Goal: Information Seeking & Learning: Check status

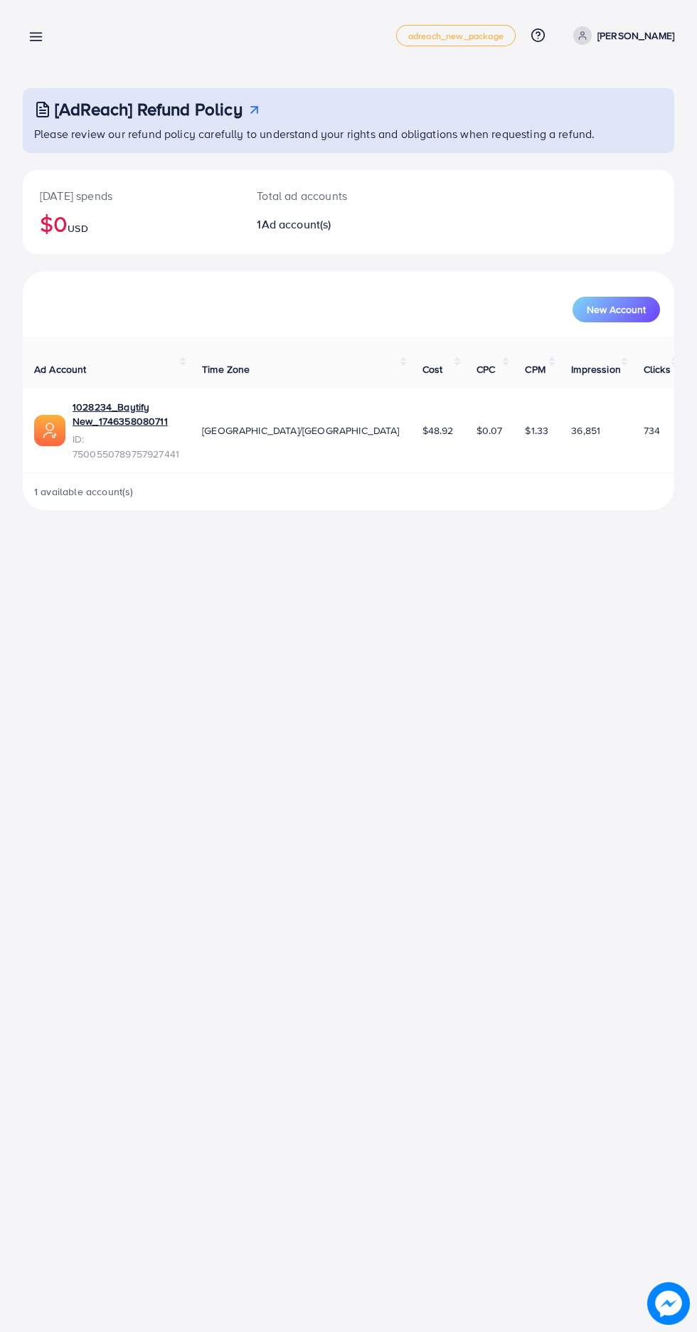
click at [36, 37] on line at bounding box center [36, 37] width 11 height 0
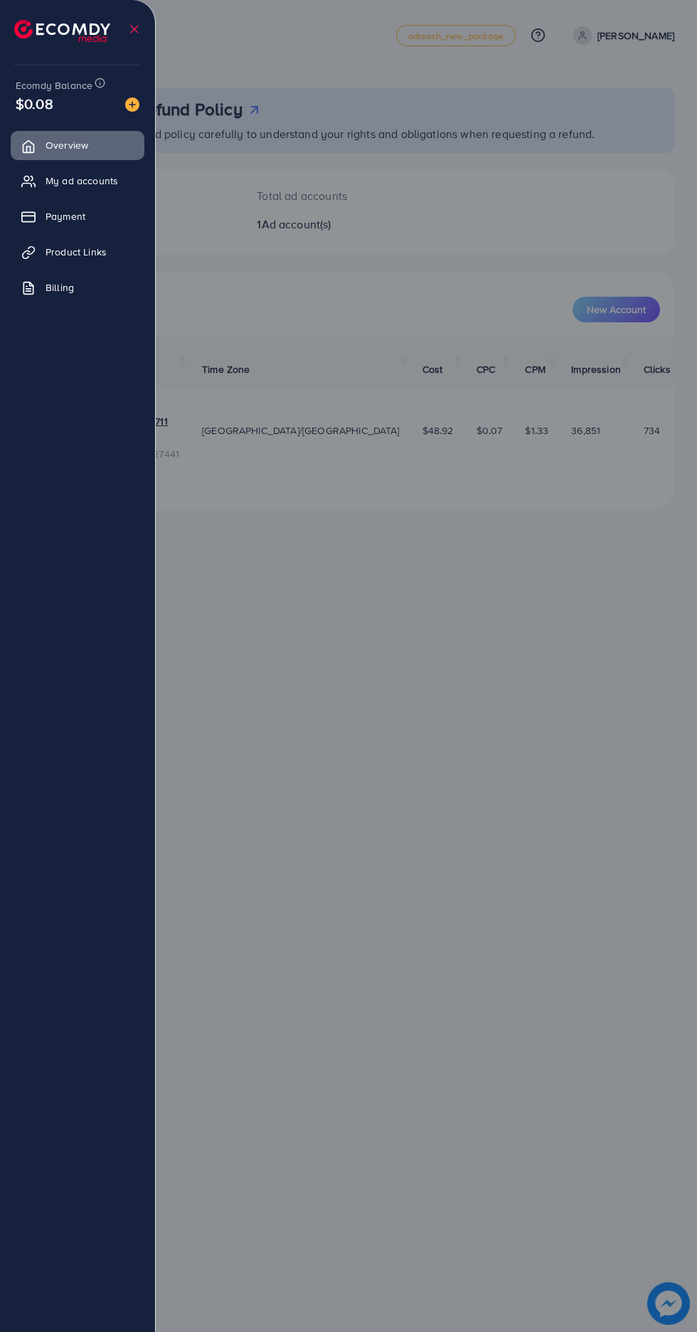
click at [65, 251] on span "Product Links" at bounding box center [76, 252] width 61 height 14
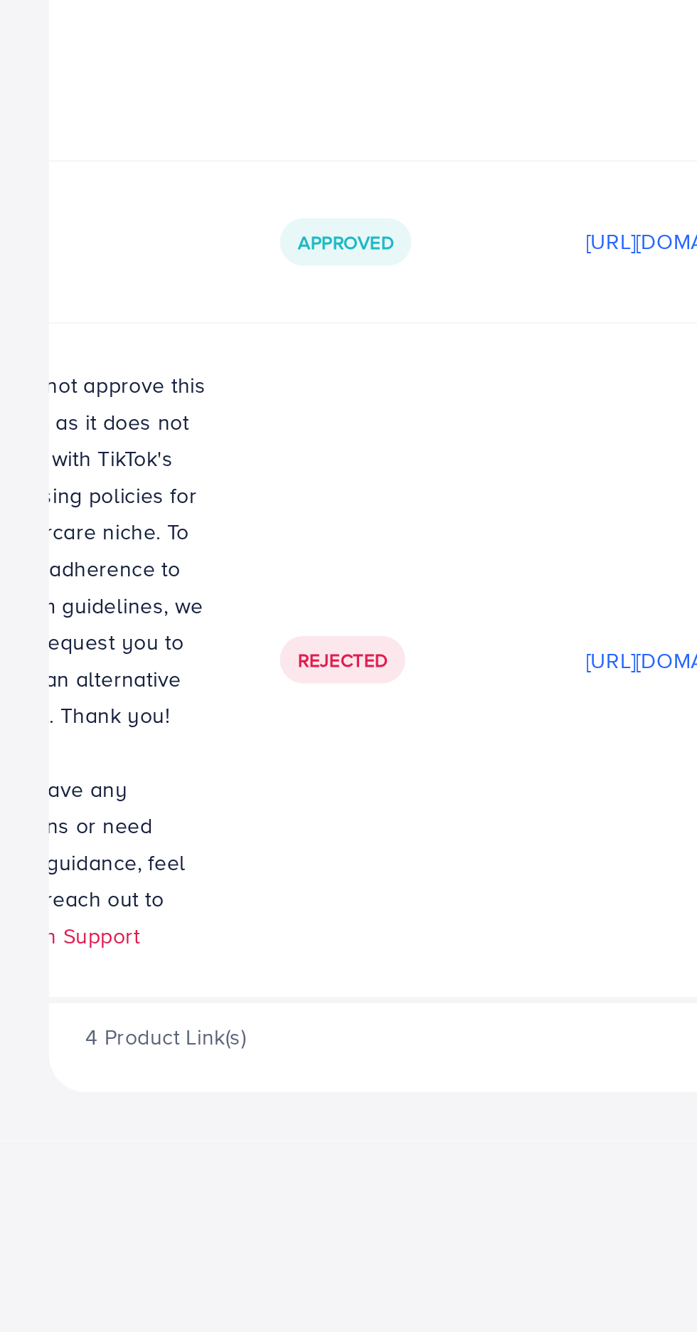
scroll to position [2, 480]
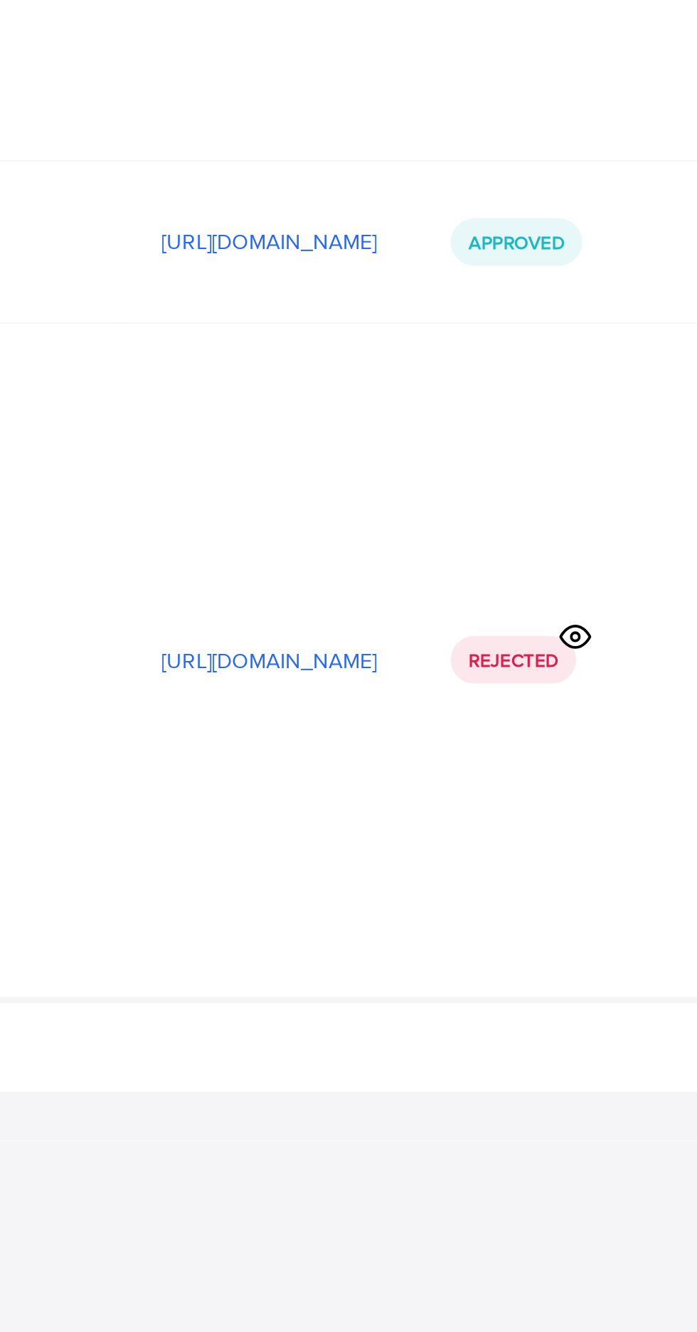
click at [461, 842] on icon at bounding box center [464, 834] width 15 height 15
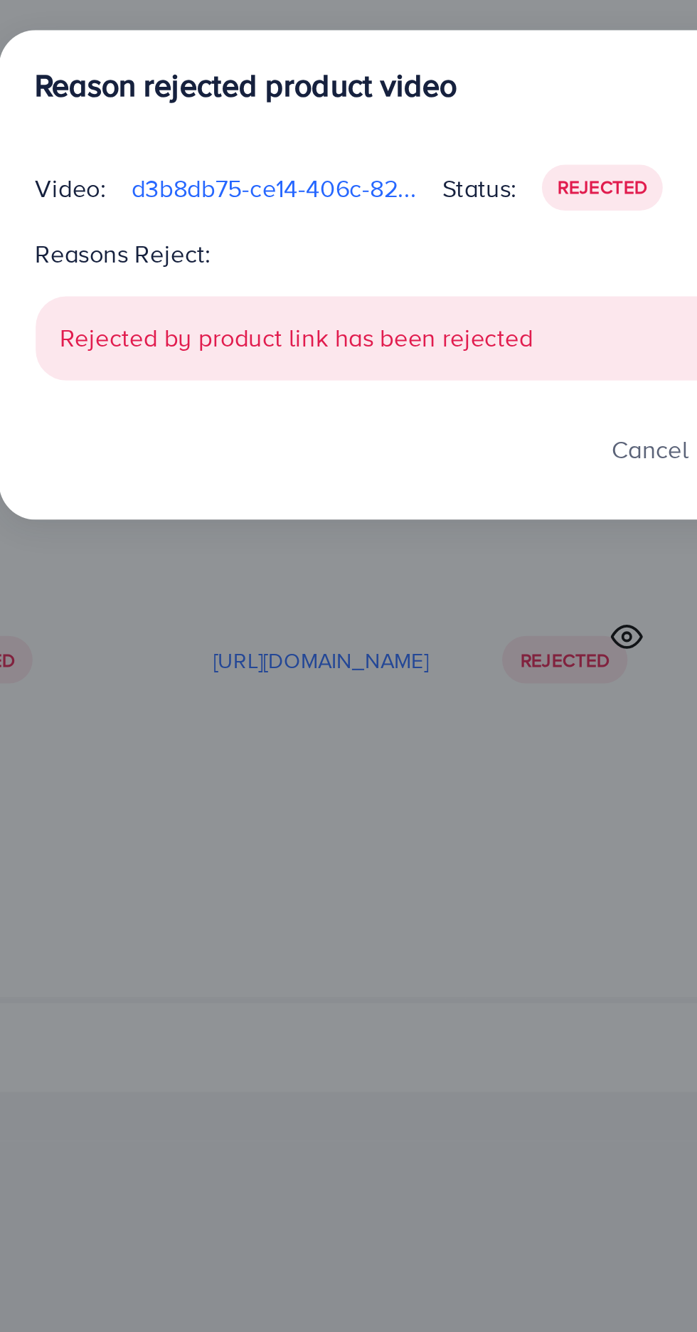
click at [415, 1034] on div "Reason rejected product video Video: d3b8db75-ce14-406c-82a9-9576295c4e11-17567…" at bounding box center [348, 666] width 697 height 1332
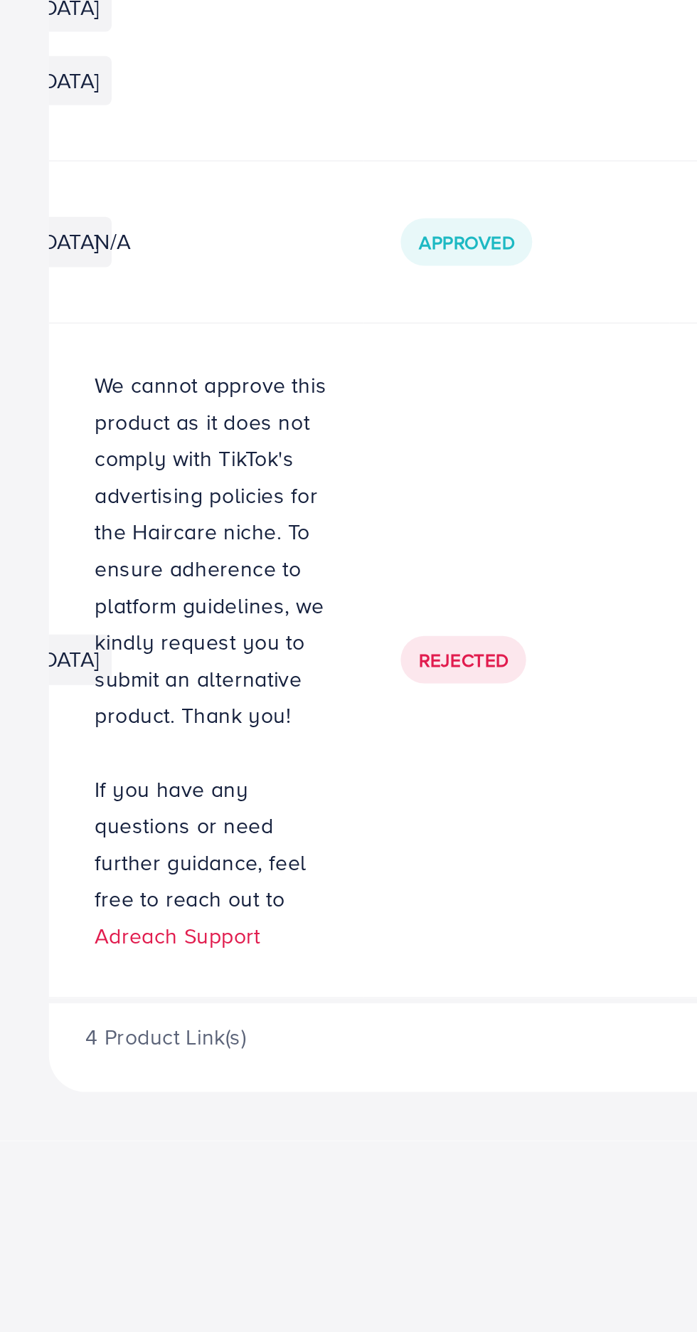
scroll to position [2, 263]
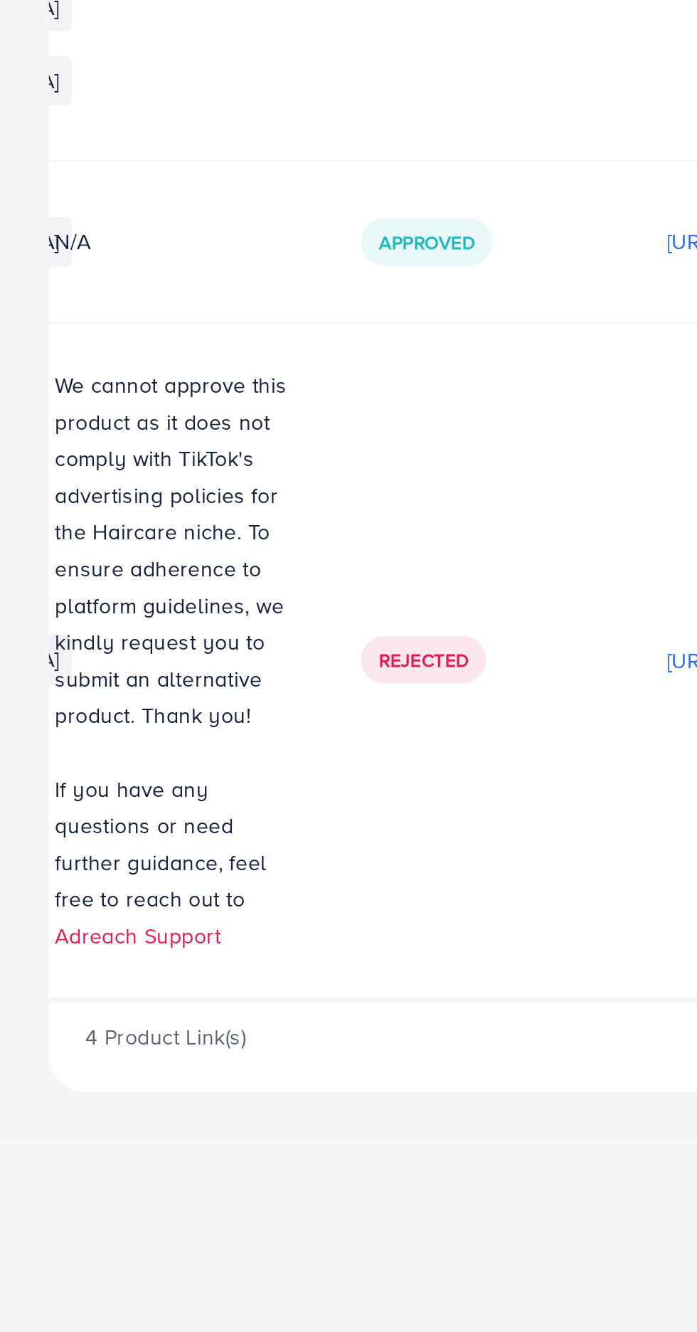
click at [102, 980] on link "Adreach Support" at bounding box center [64, 973] width 77 height 14
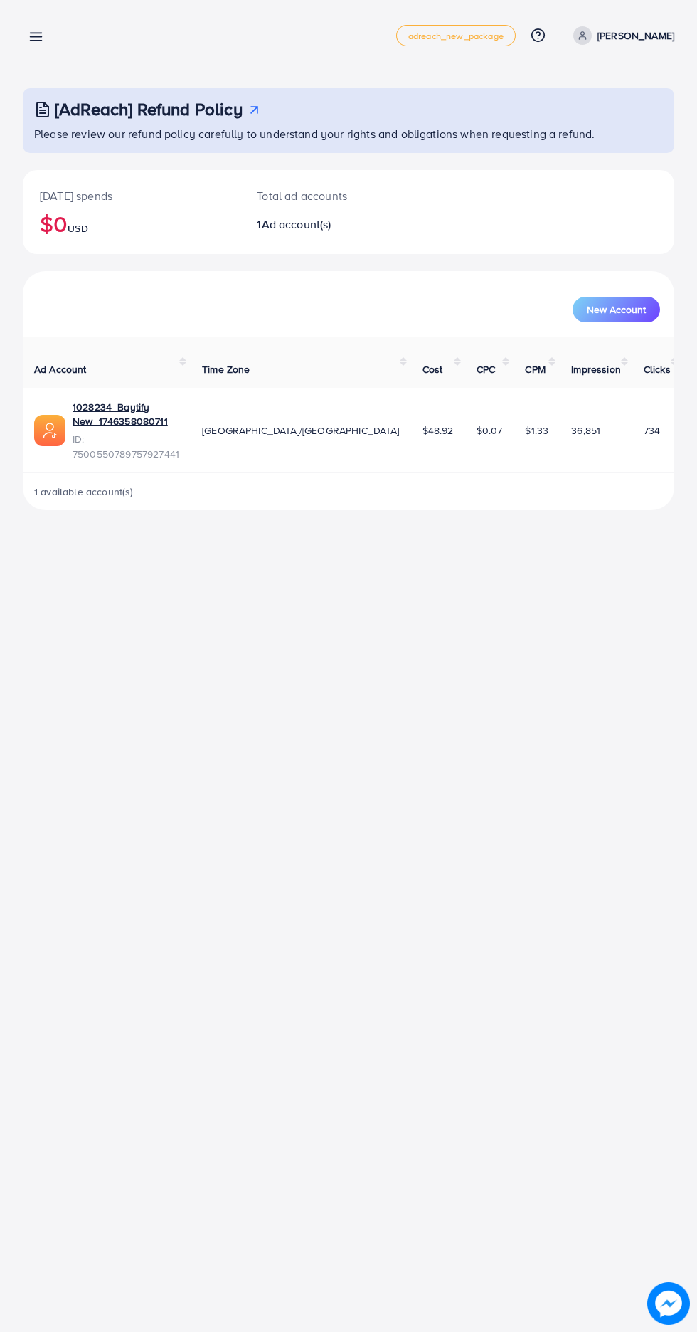
click at [36, 37] on line at bounding box center [36, 37] width 11 height 0
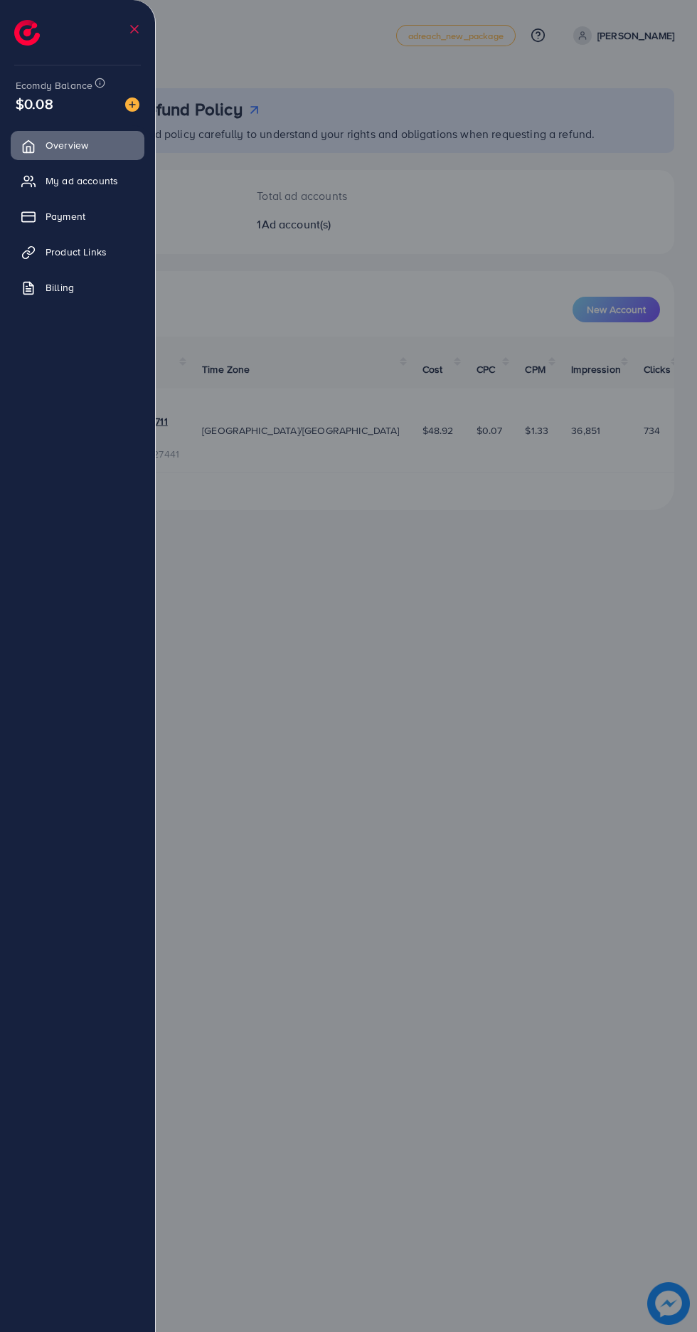
click at [49, 252] on span "Product Links" at bounding box center [76, 252] width 61 height 14
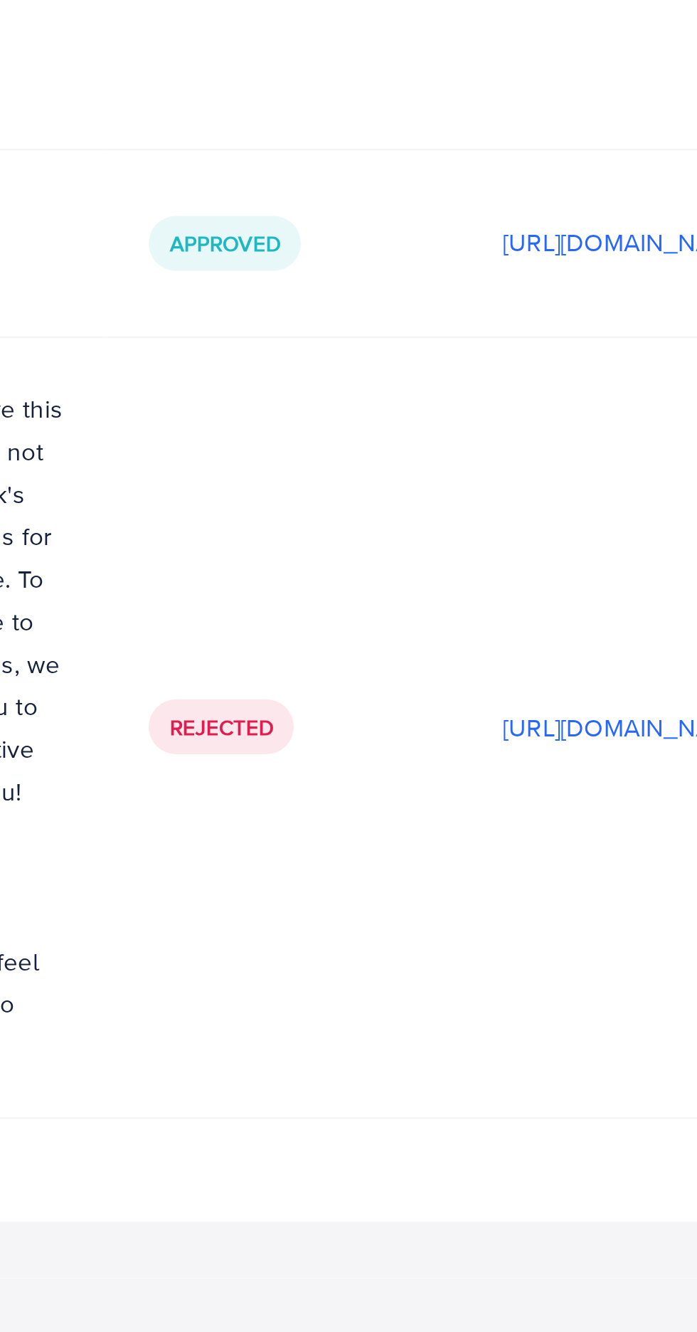
scroll to position [2, 244]
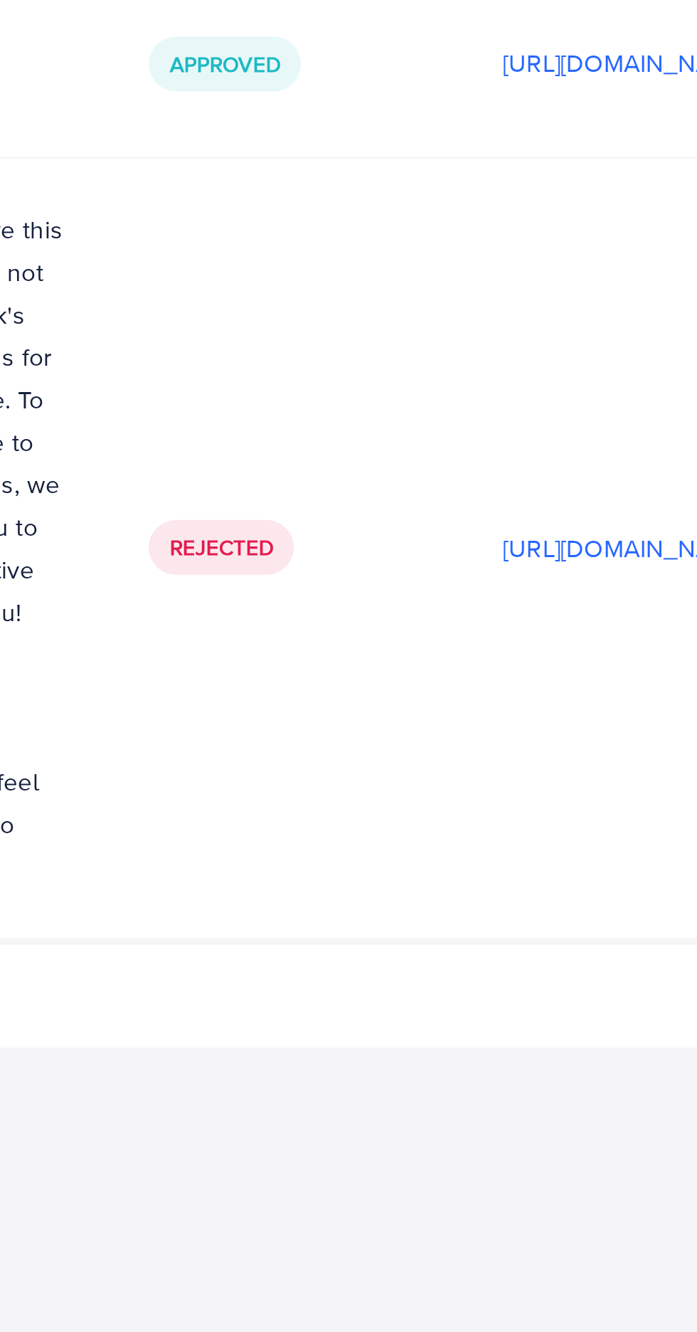
click at [122, 980] on link "Adreach Support" at bounding box center [83, 973] width 77 height 14
